Goal: Information Seeking & Learning: Learn about a topic

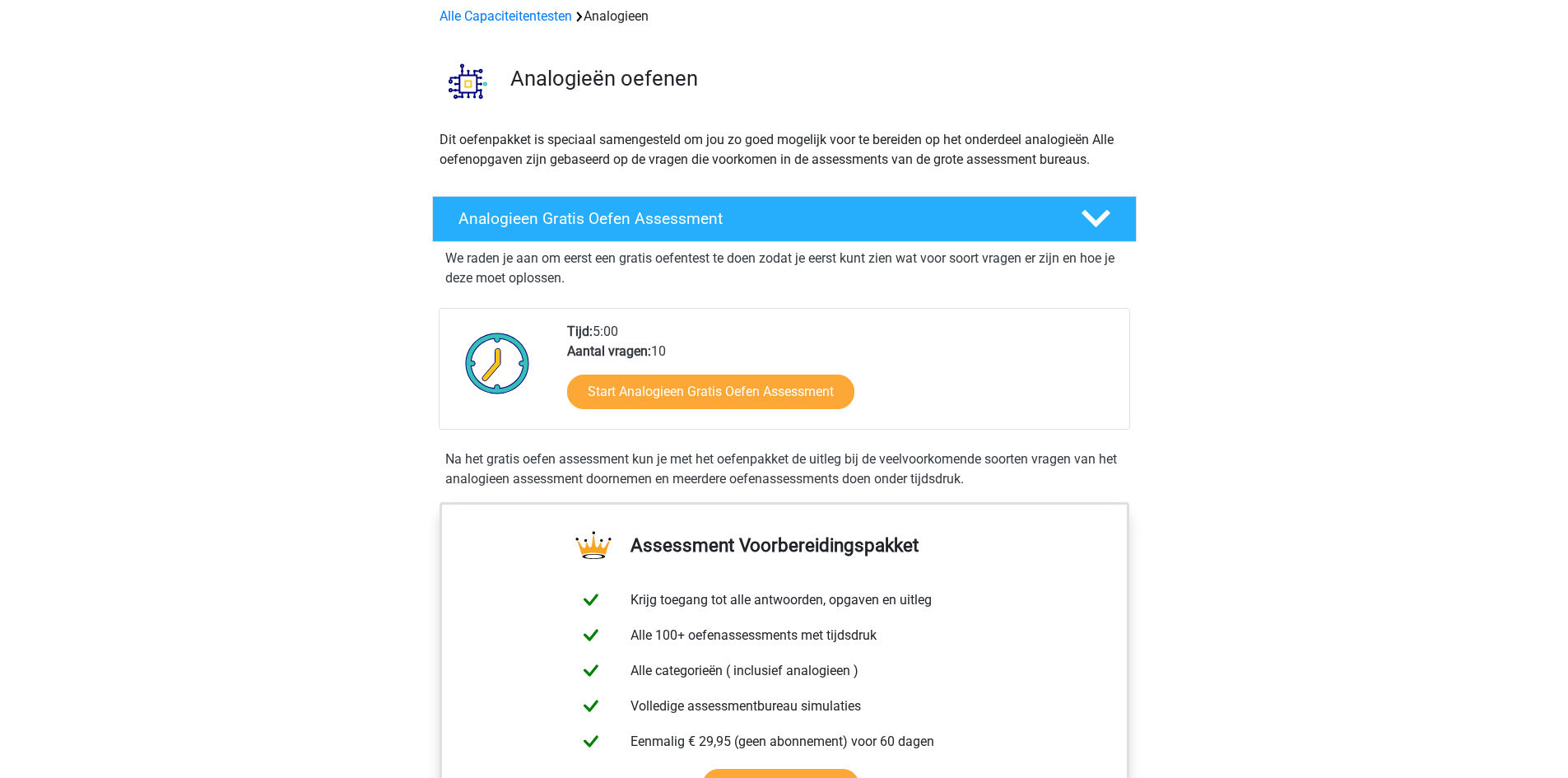
scroll to position [82, 0]
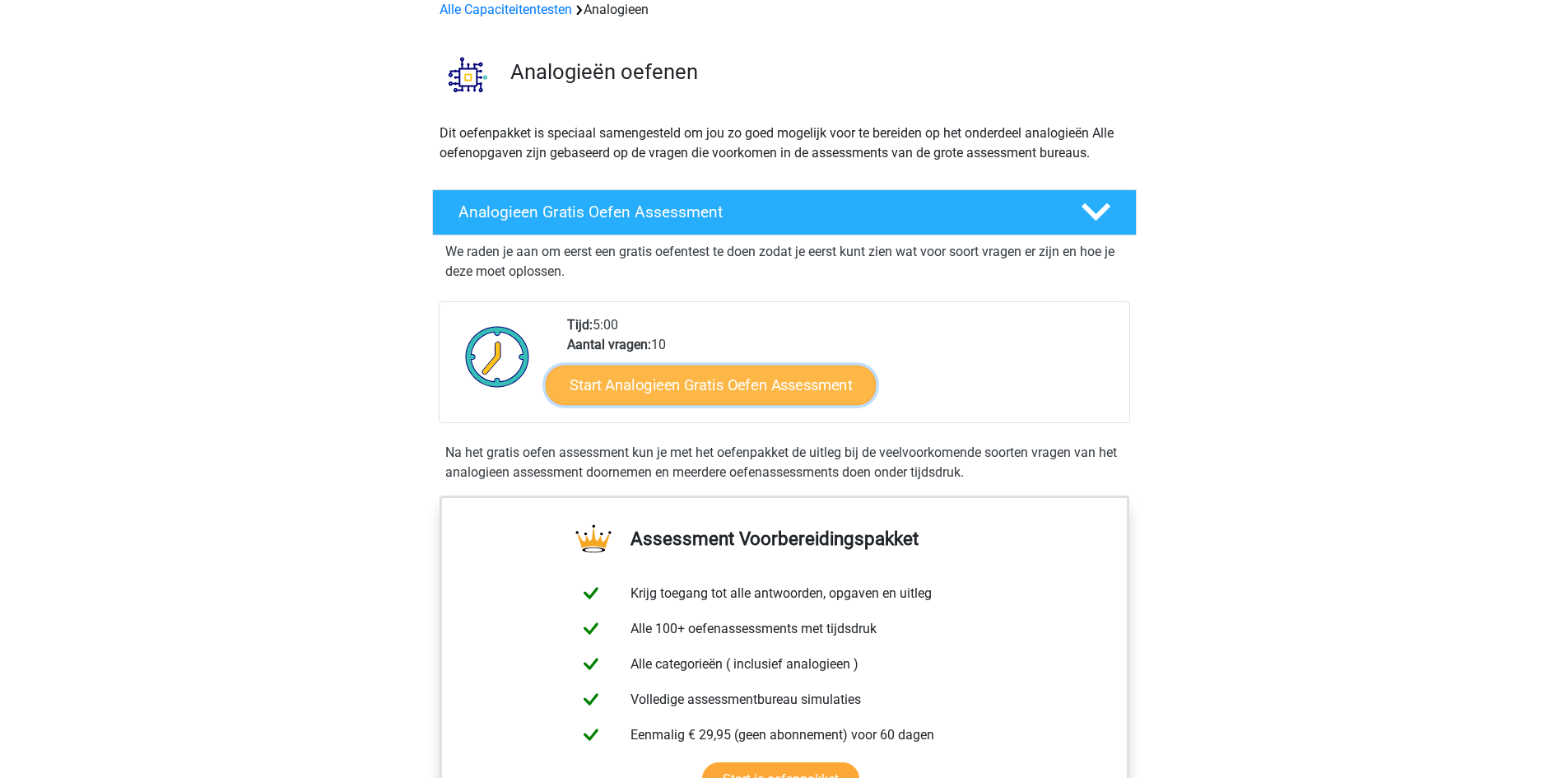
click at [656, 400] on link "Start Analogieen Gratis Oefen Assessment" at bounding box center [711, 384] width 330 height 40
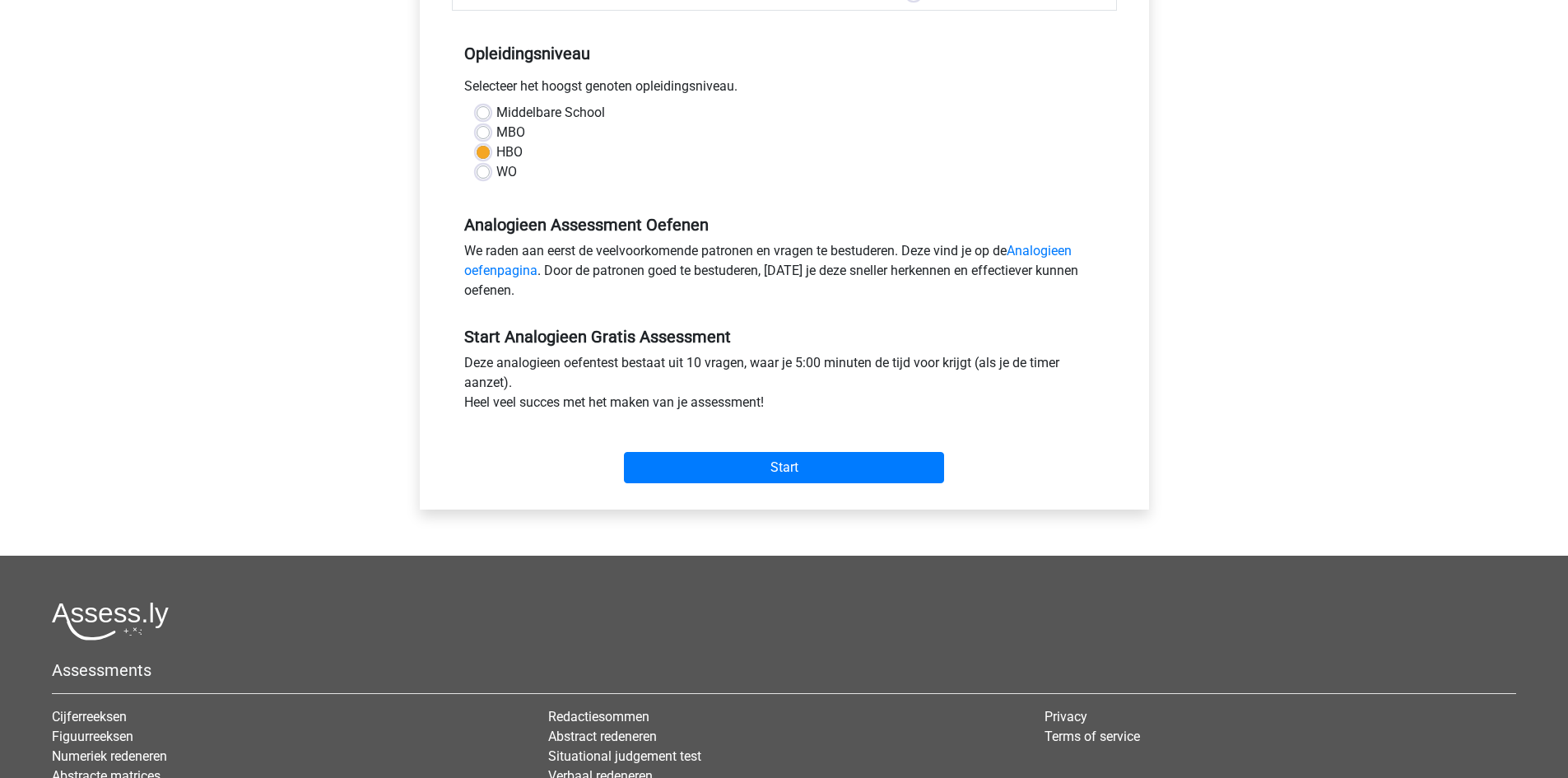
scroll to position [329, 0]
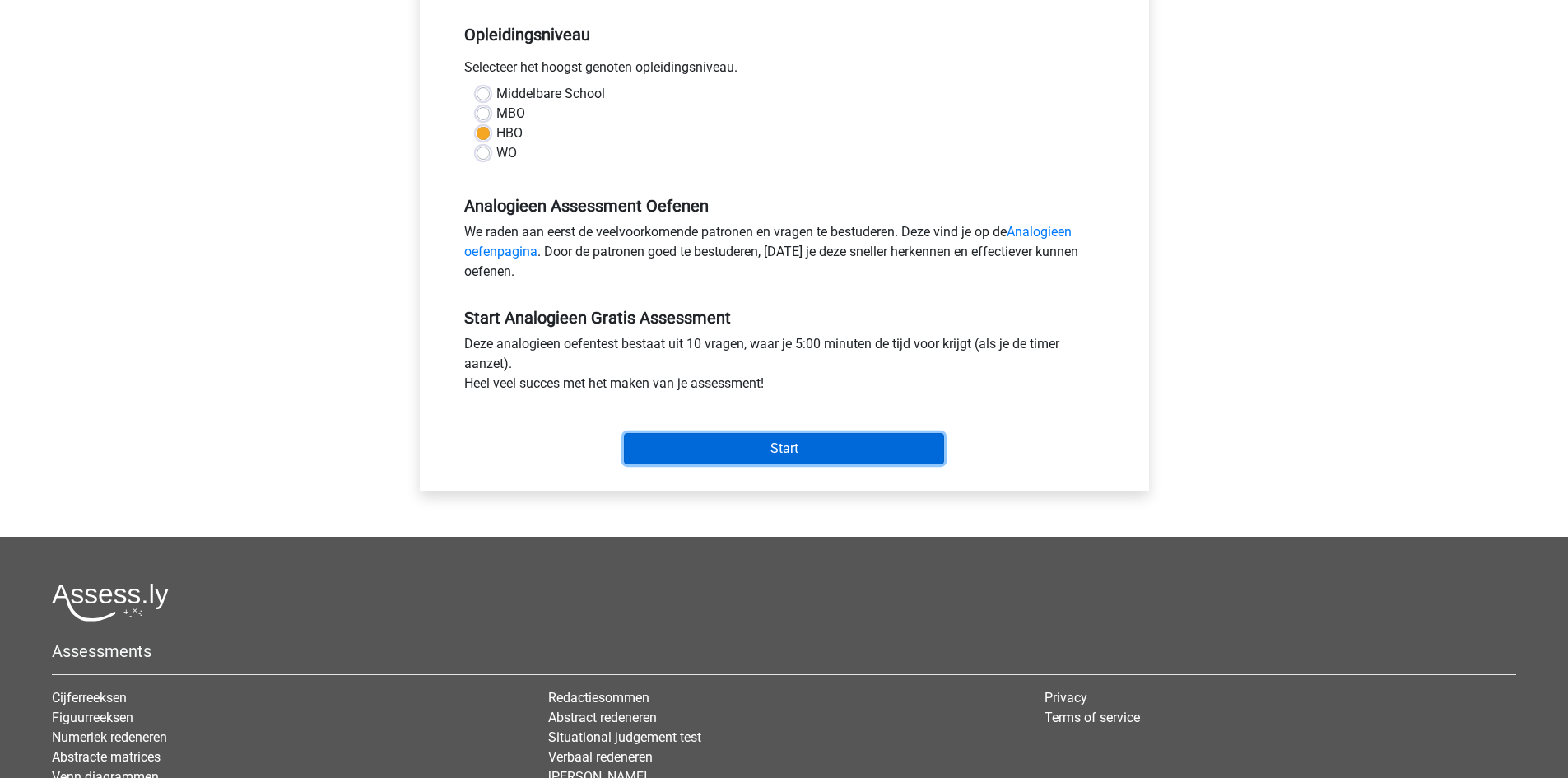
click at [799, 453] on input "Start" at bounding box center [783, 448] width 320 height 31
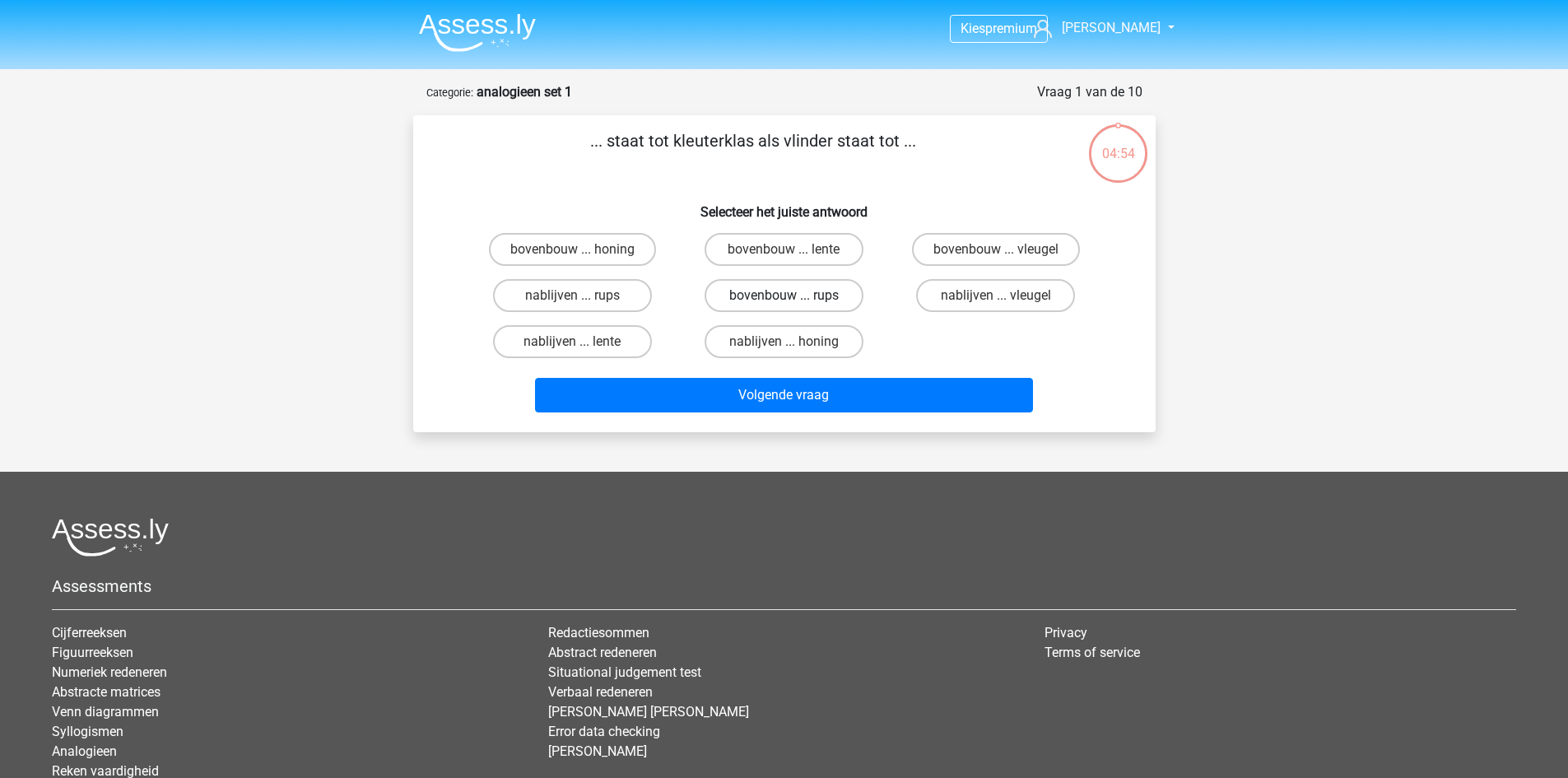
click at [753, 301] on label "bovenbouw ... rups" at bounding box center [784, 295] width 159 height 33
click at [783, 301] on input "bovenbouw ... rups" at bounding box center [788, 301] width 11 height 11
radio input "true"
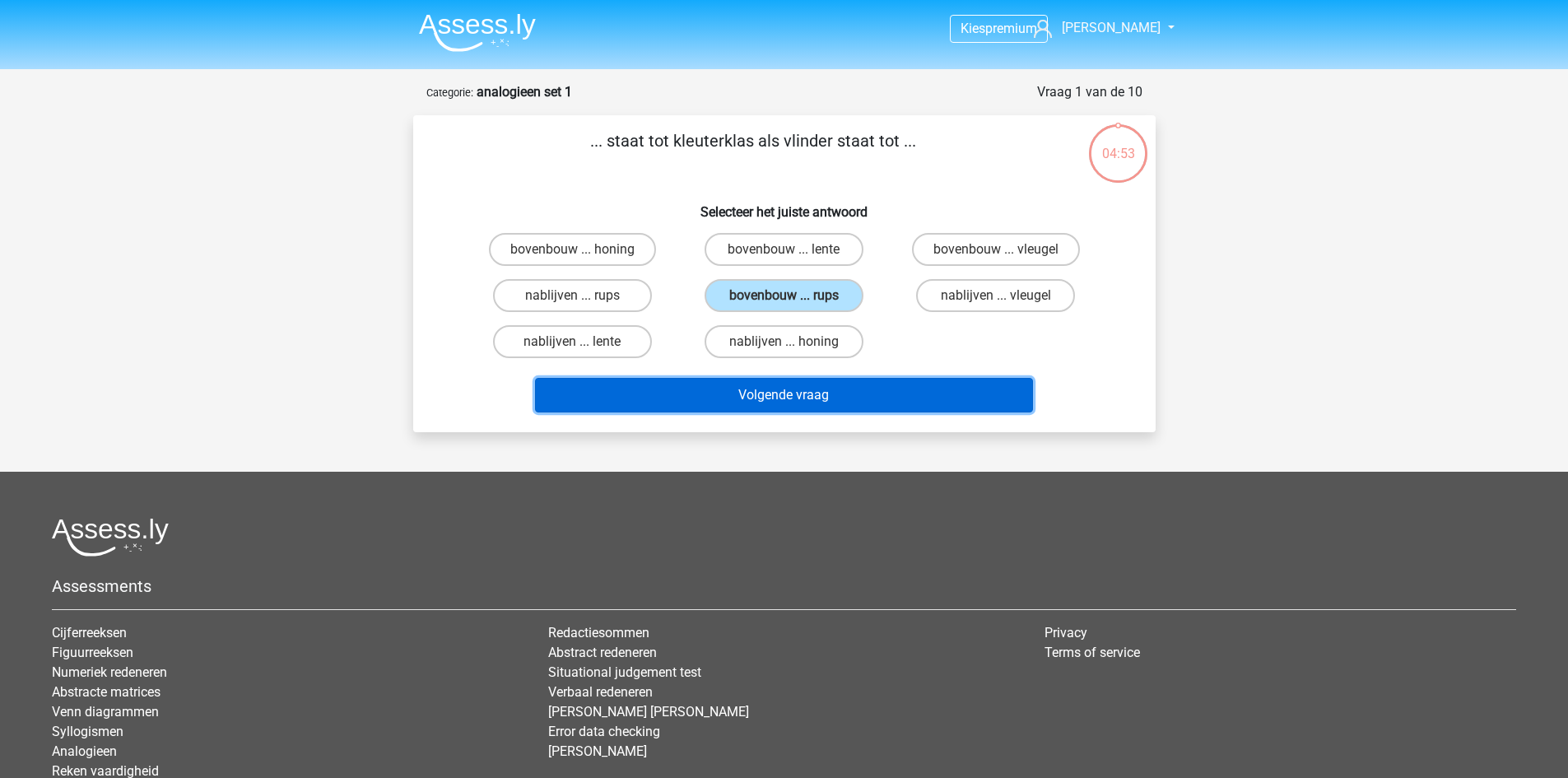
click at [758, 398] on button "Volgende vraag" at bounding box center [784, 394] width 498 height 34
